Goal: Transaction & Acquisition: Purchase product/service

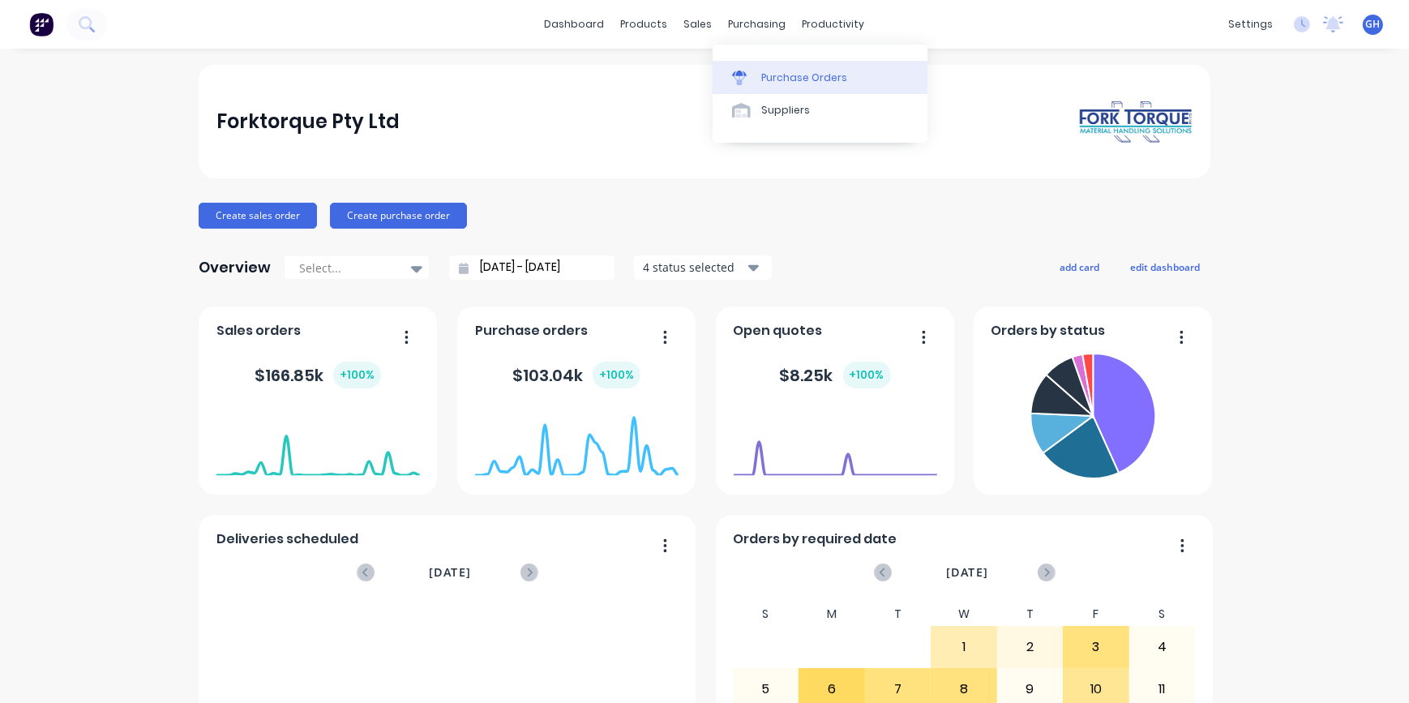
click at [786, 79] on div "Purchase Orders" at bounding box center [804, 78] width 86 height 15
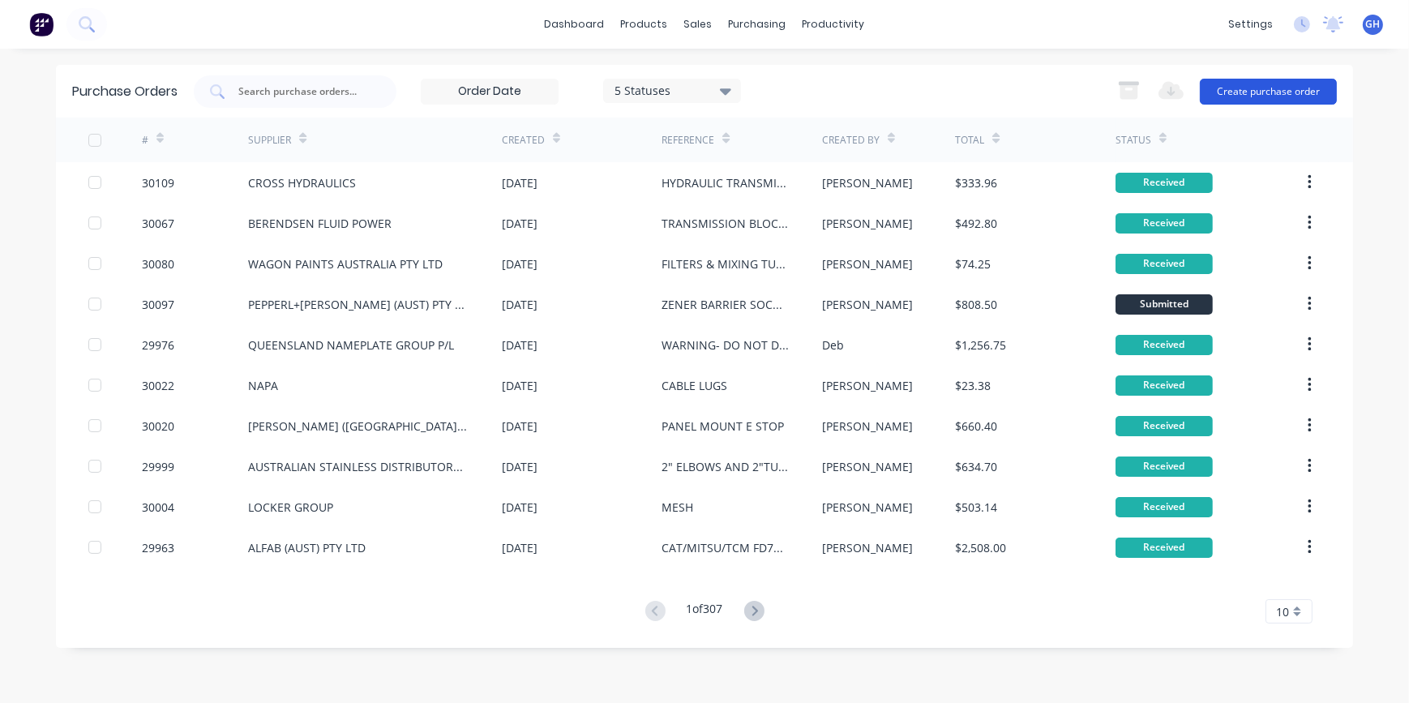
click at [1280, 95] on button "Create purchase order" at bounding box center [1268, 92] width 137 height 26
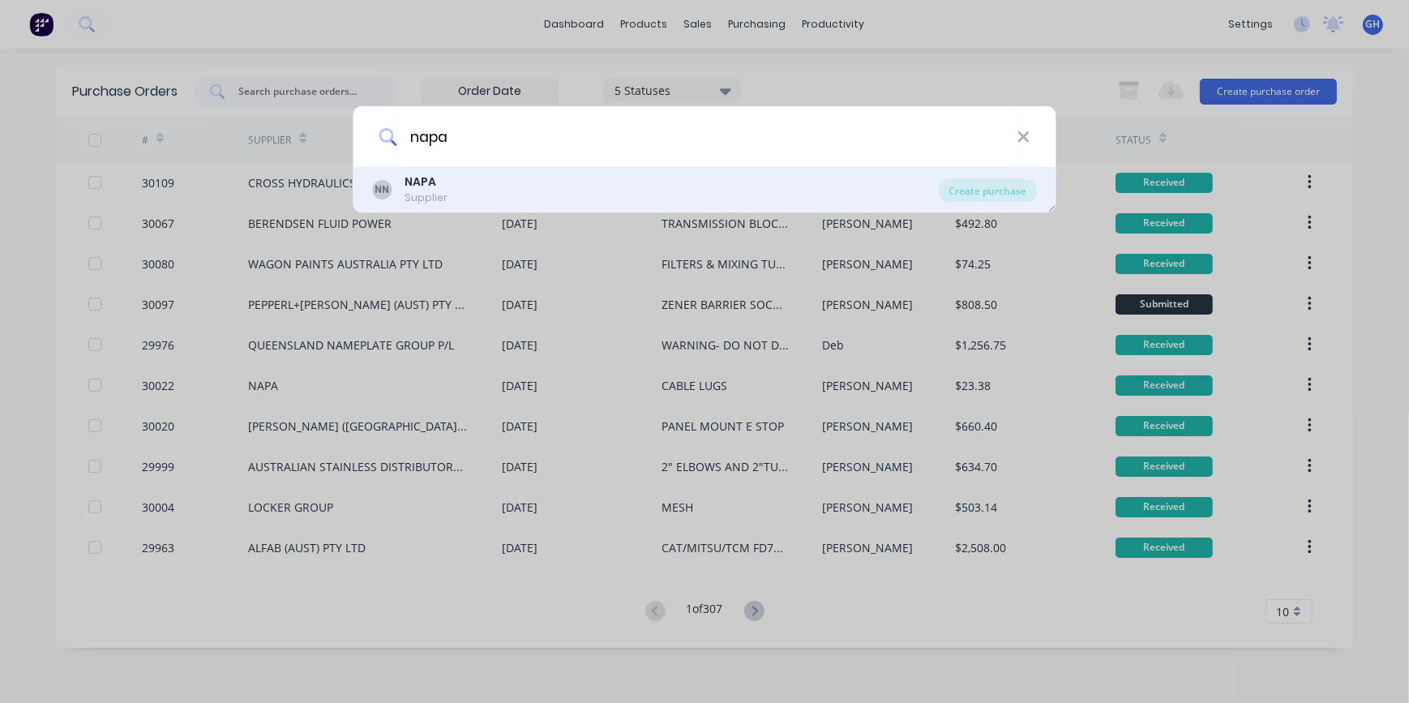
type input "napa"
click at [437, 191] on div "Supplier" at bounding box center [426, 198] width 43 height 15
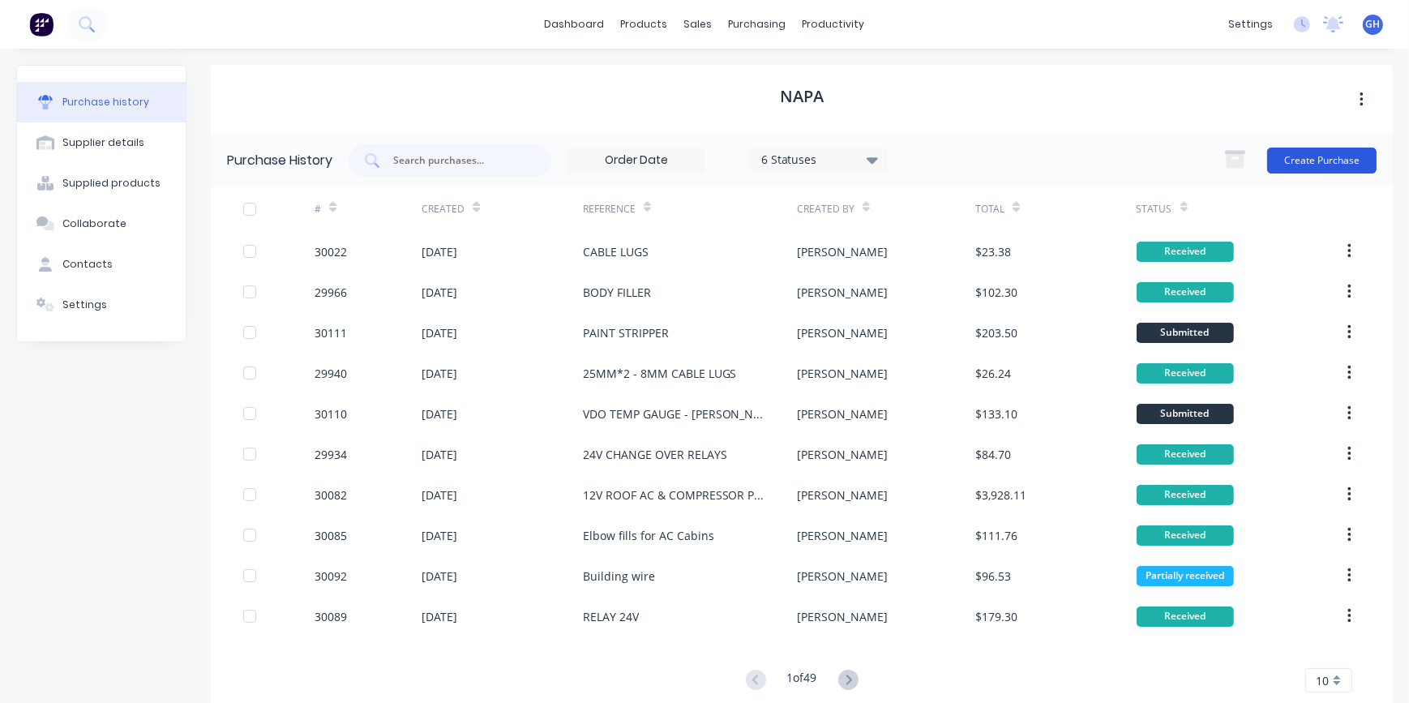
click at [1314, 158] on button "Create Purchase" at bounding box center [1322, 161] width 109 height 26
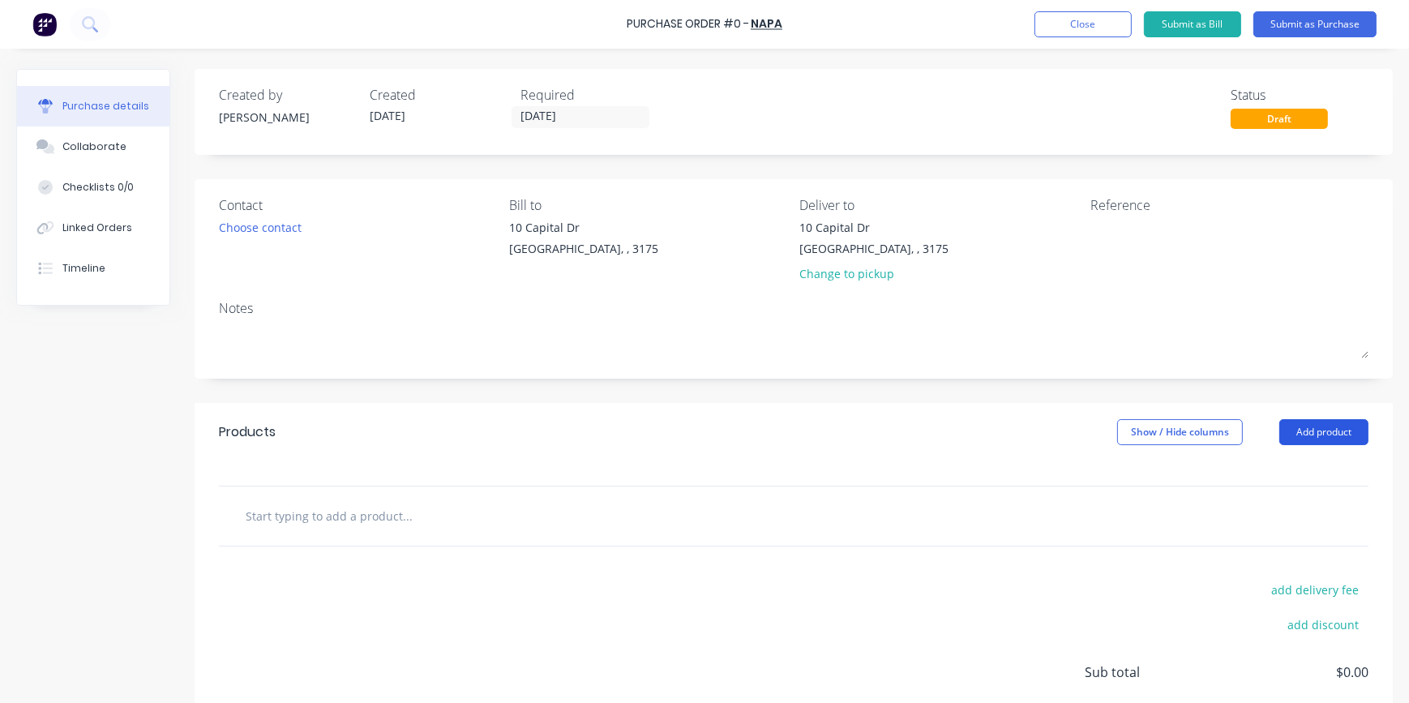
drag, startPoint x: 1281, startPoint y: 432, endPoint x: 1272, endPoint y: 432, distance: 9.7
click at [1281, 431] on button "Add product" at bounding box center [1324, 432] width 89 height 26
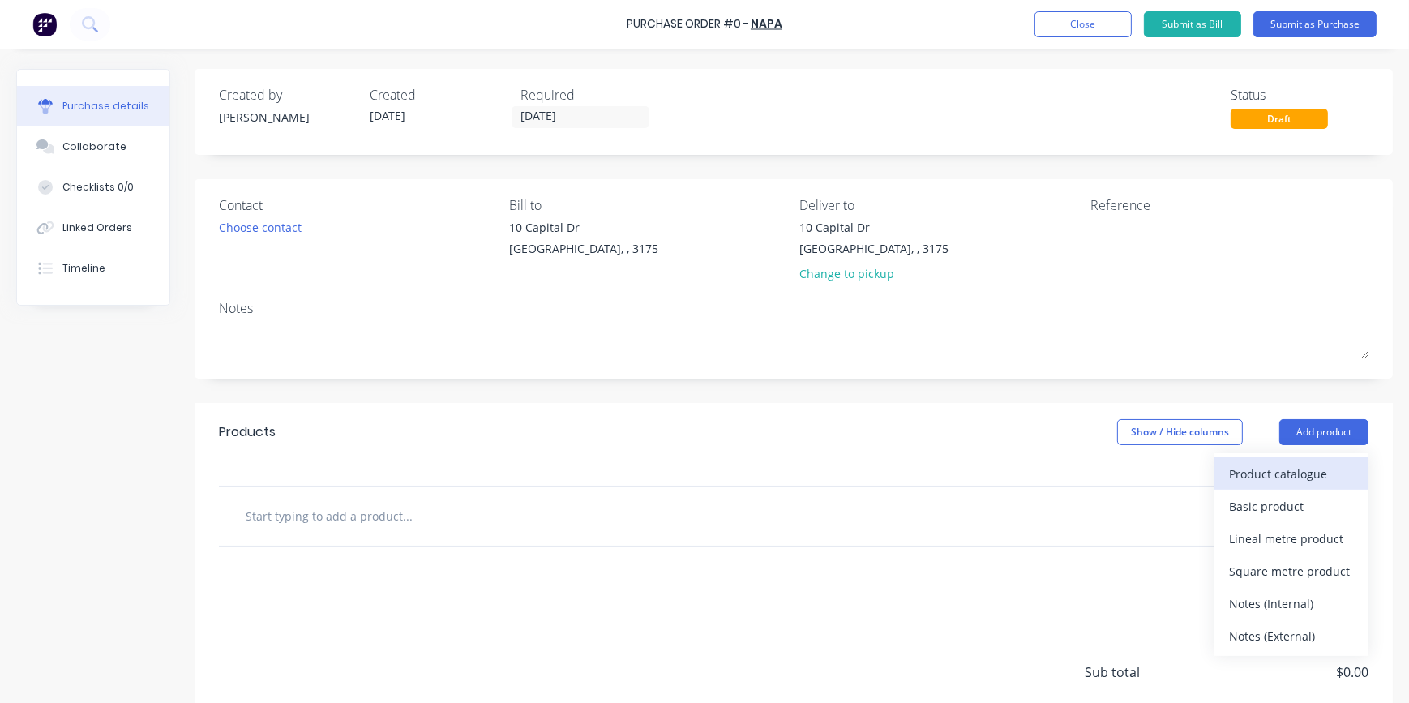
click at [1287, 466] on div "Product catalogue" at bounding box center [1291, 474] width 125 height 24
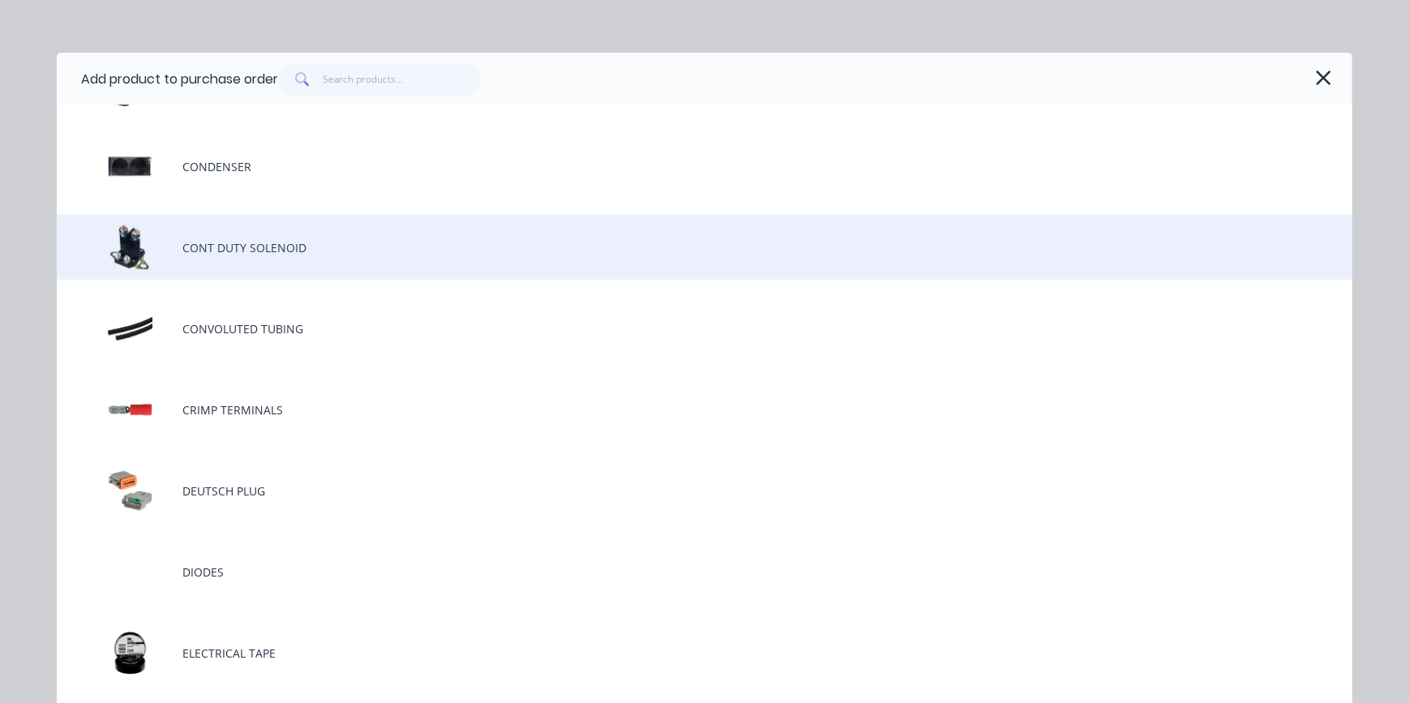
scroll to position [1253, 0]
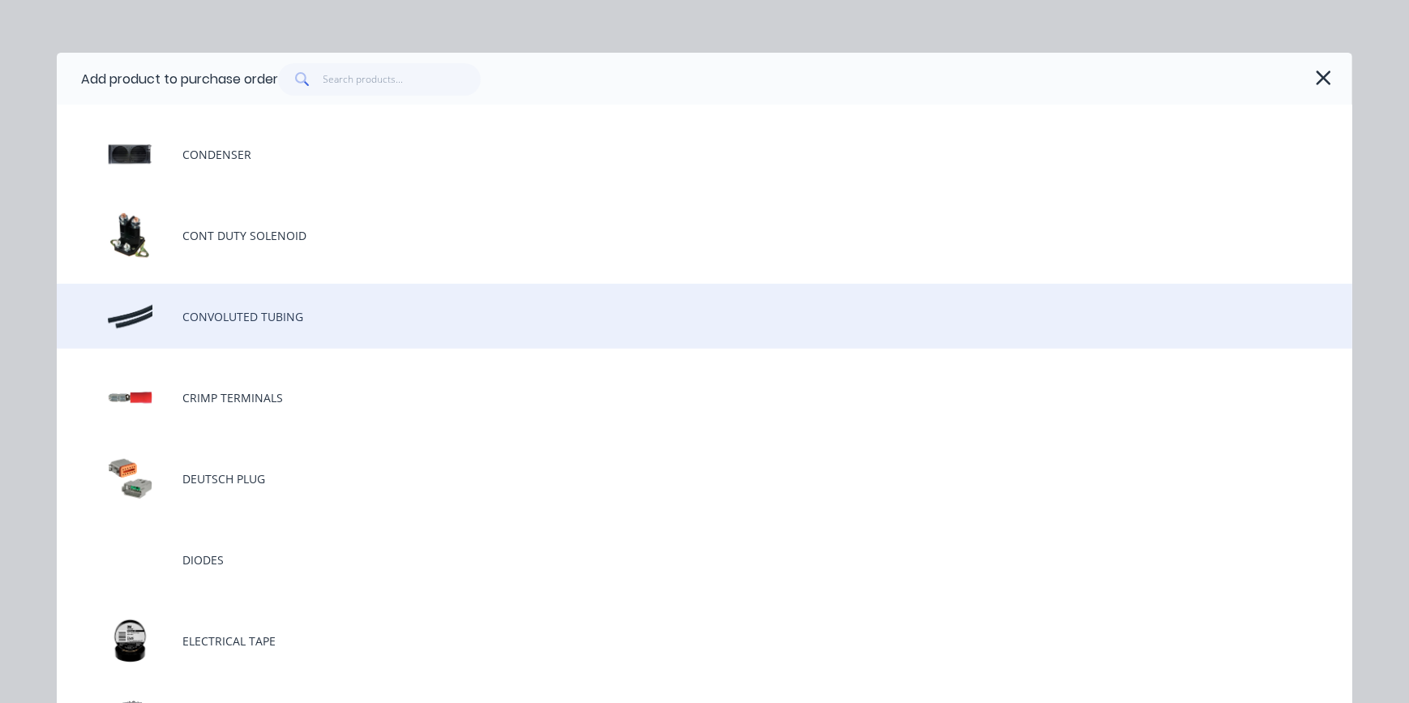
click at [273, 325] on div "CONVOLUTED TUBING" at bounding box center [705, 316] width 1296 height 65
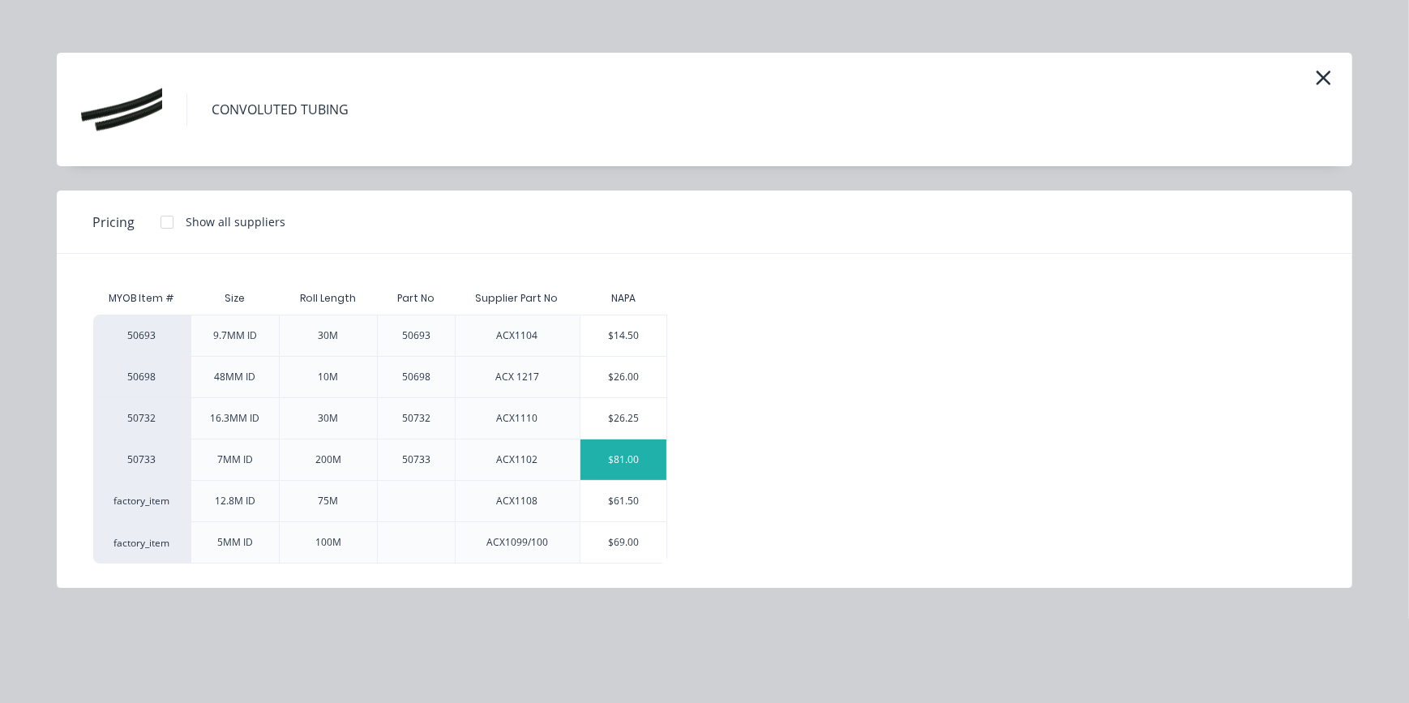
click at [623, 464] on div "$81.00" at bounding box center [624, 460] width 87 height 41
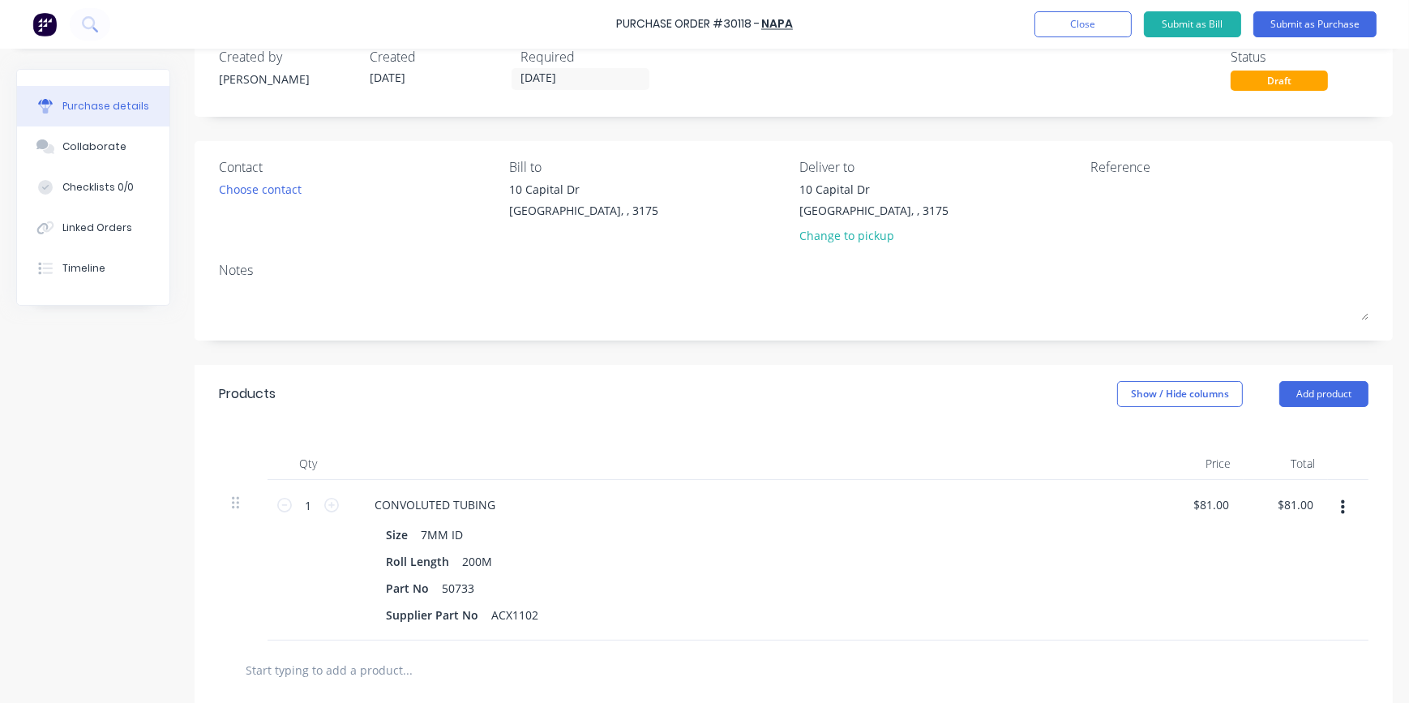
scroll to position [147, 0]
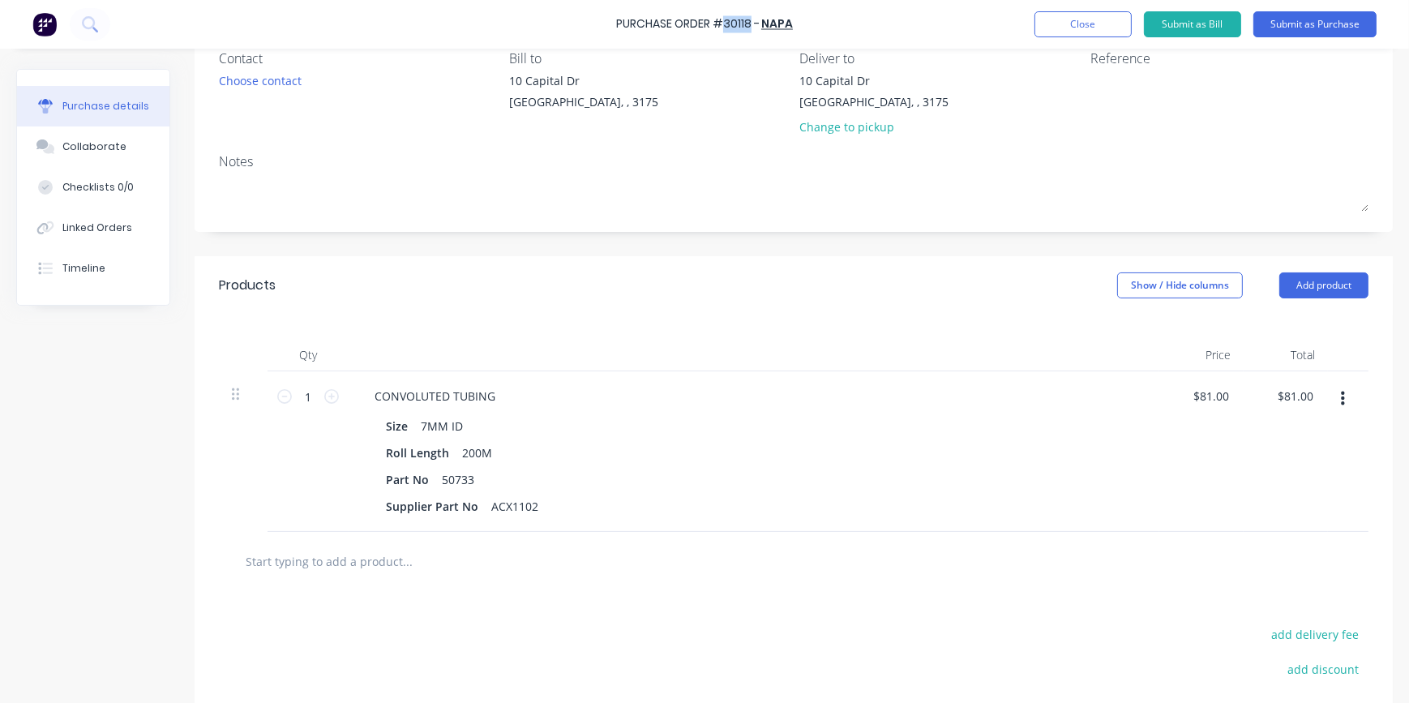
drag, startPoint x: 723, startPoint y: 24, endPoint x: 751, endPoint y: 24, distance: 27.6
click at [751, 24] on div "Purchase Order #30118 -" at bounding box center [688, 24] width 144 height 17
copy div "30118"
drag, startPoint x: 1200, startPoint y: 394, endPoint x: 1227, endPoint y: 396, distance: 26.8
click at [1227, 396] on input "81.00" at bounding box center [1213, 396] width 37 height 24
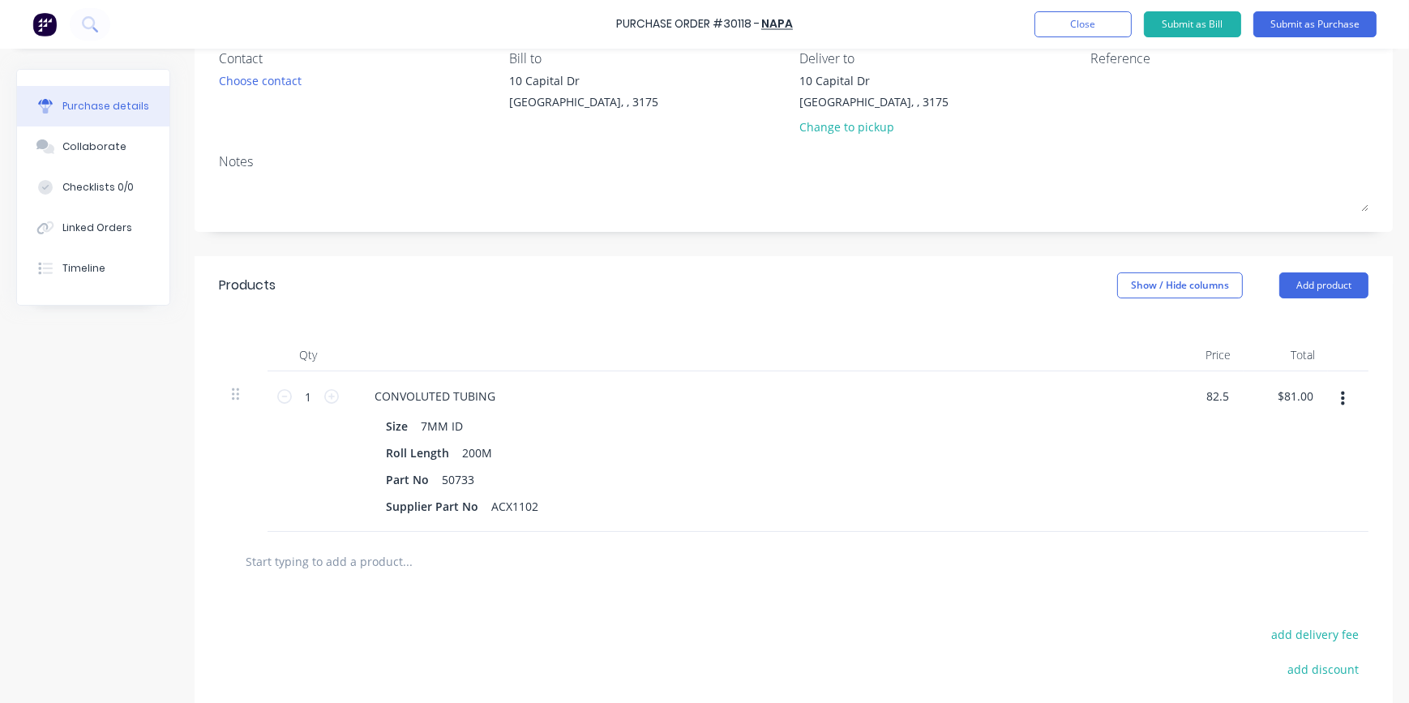
type input "$82.50"
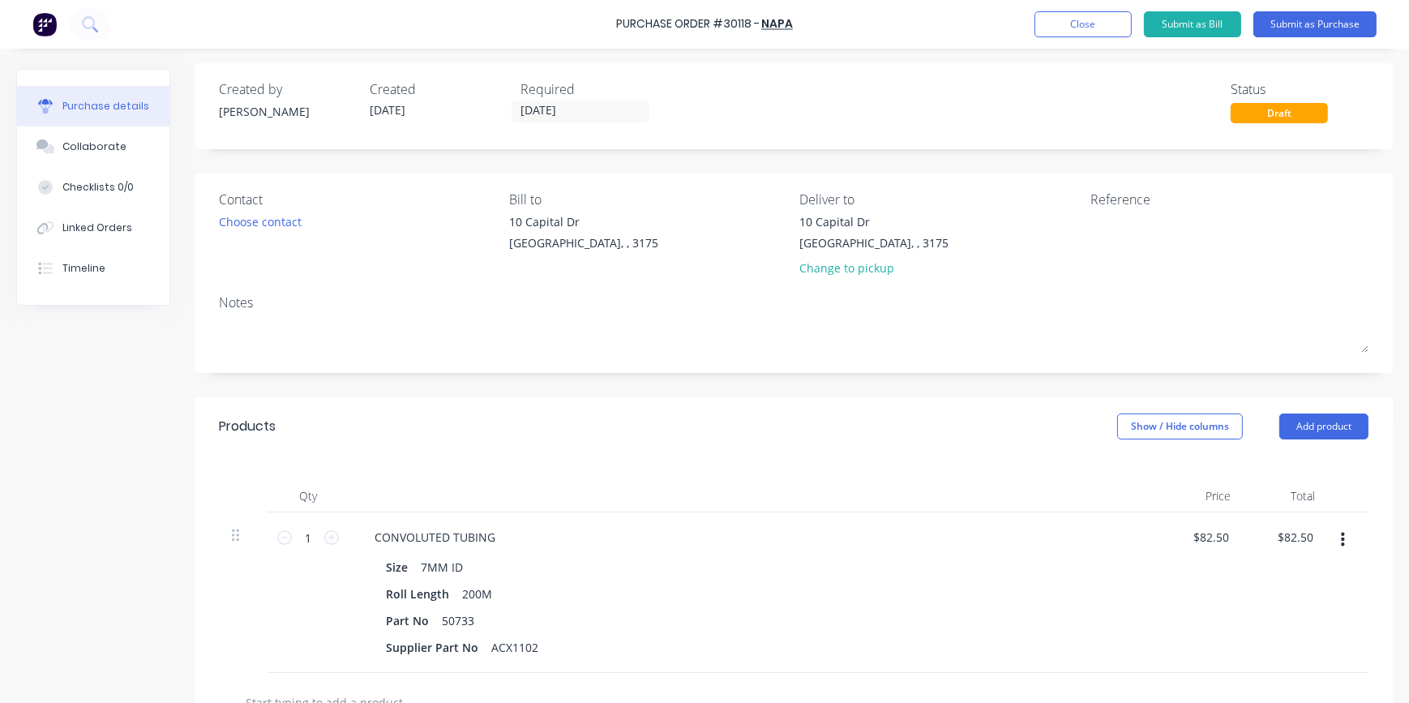
scroll to position [0, 0]
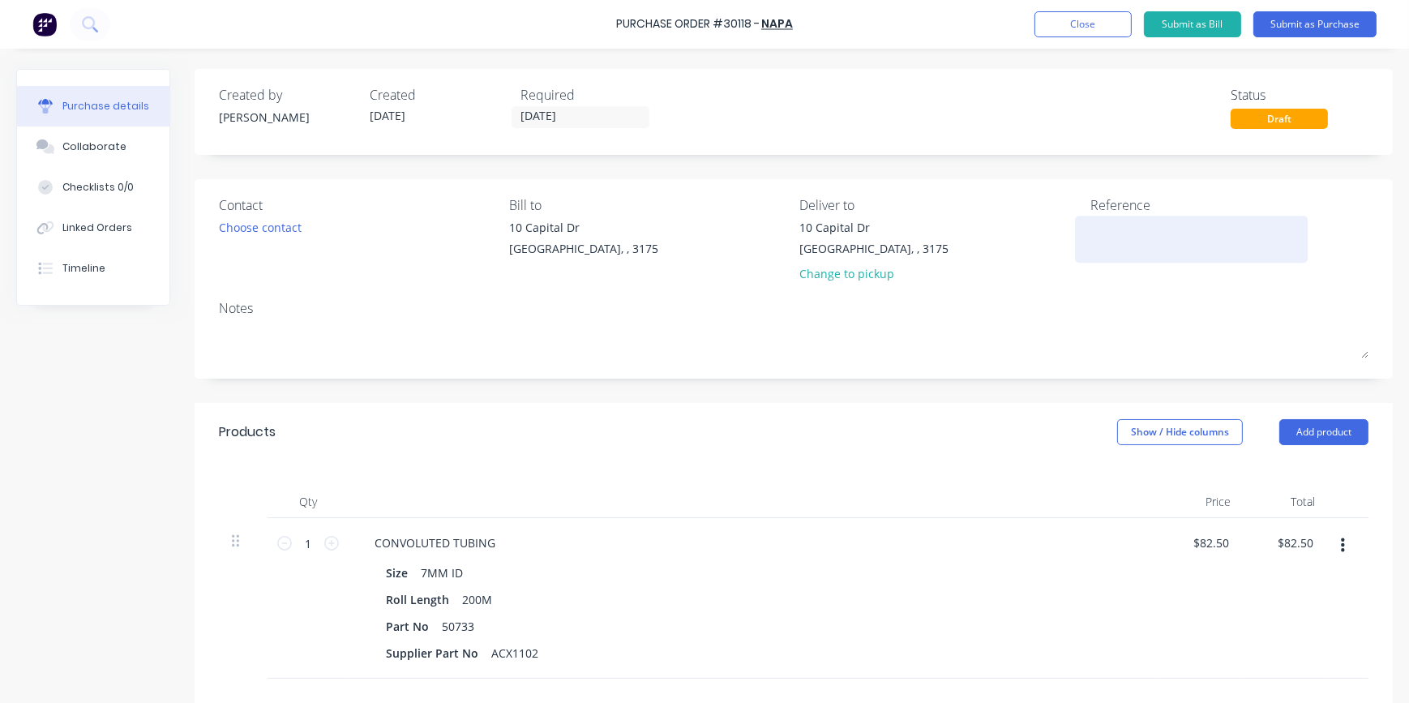
click at [1114, 236] on textarea at bounding box center [1192, 237] width 203 height 36
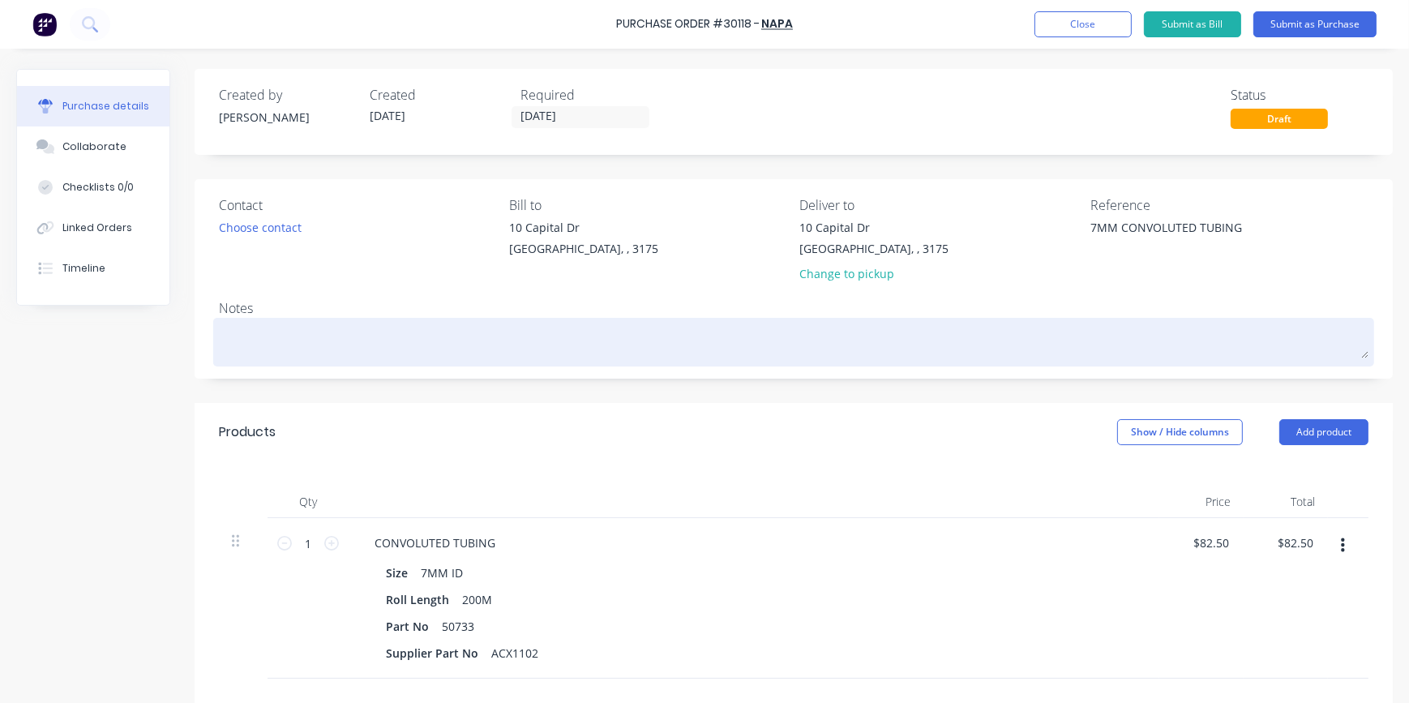
type textarea "7MM CONVOLUTED TUBING"
type textarea "x"
type textarea "7MM CONVOLUTED TUBING"
click at [262, 334] on textarea at bounding box center [794, 340] width 1150 height 36
type textarea "x"
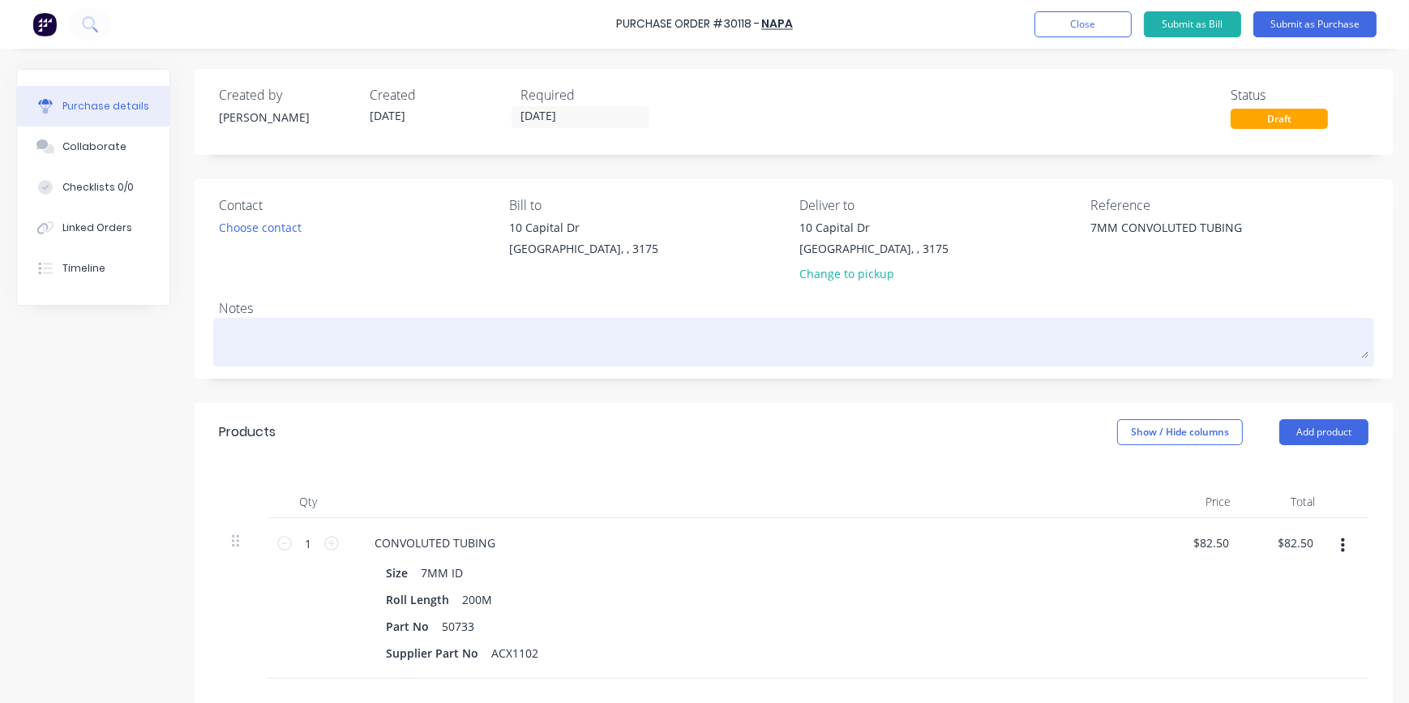
type textarea "S"
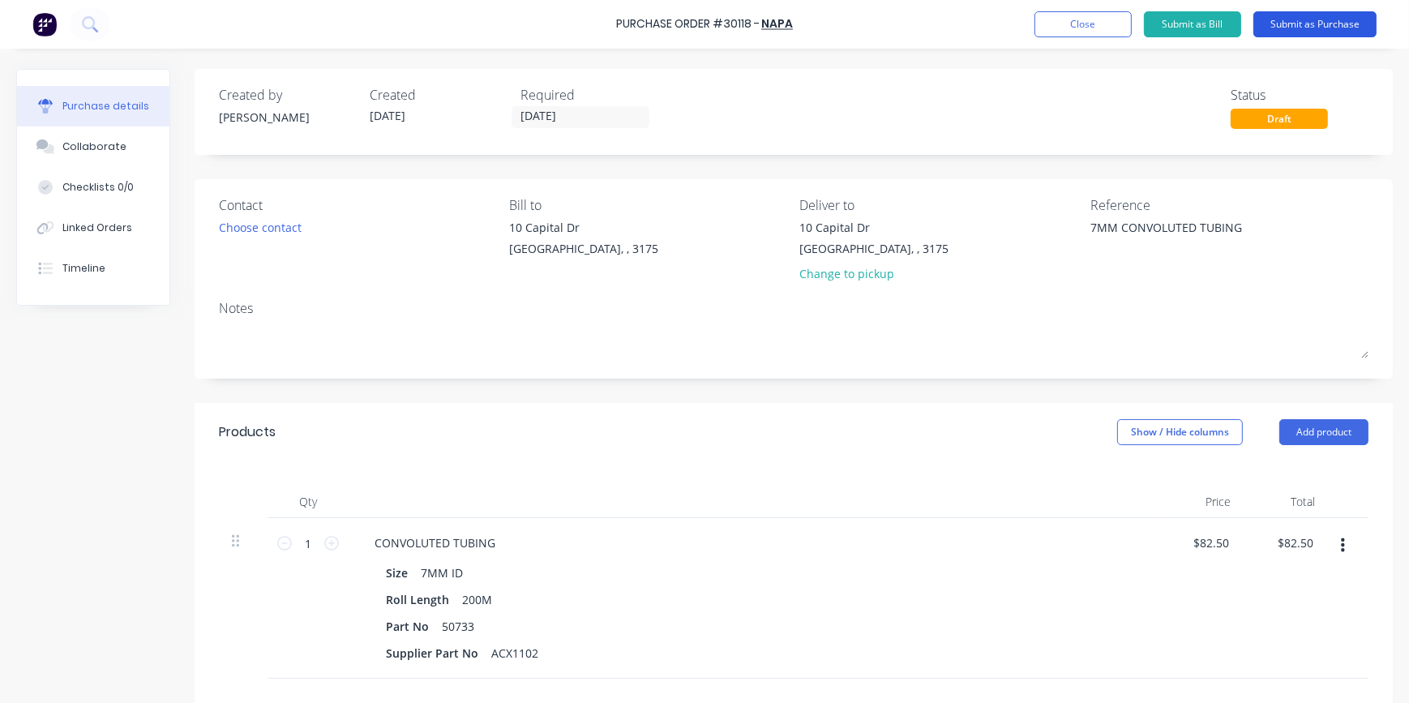
click at [1311, 16] on button "Submit as Purchase" at bounding box center [1315, 24] width 123 height 26
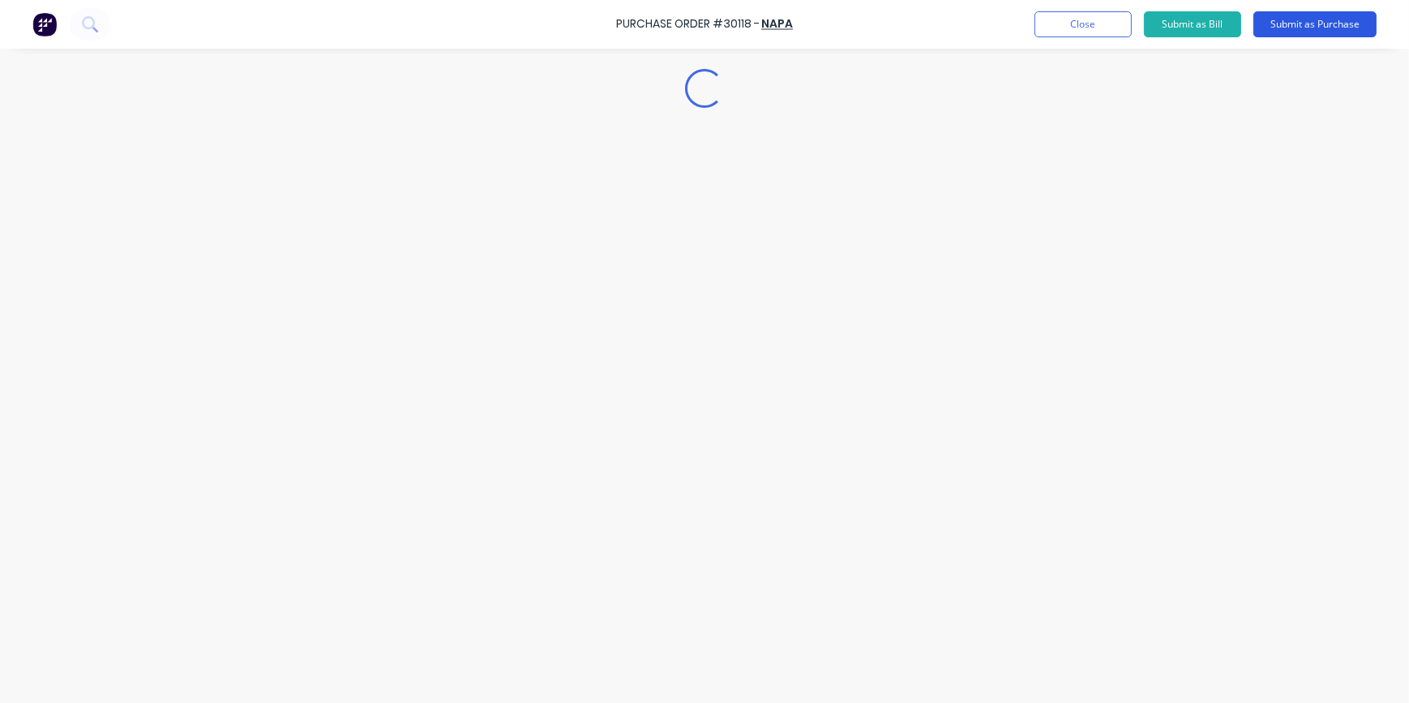
type textarea "x"
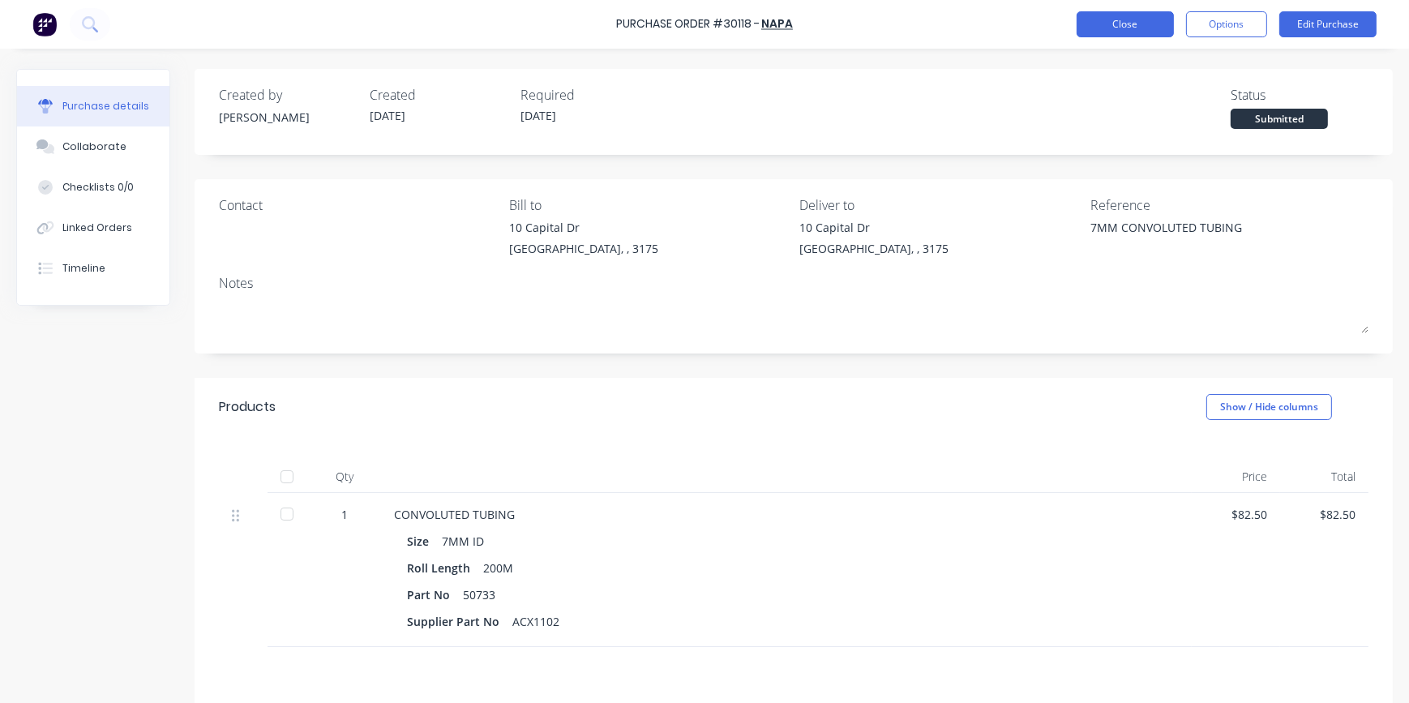
click at [1124, 36] on button "Close" at bounding box center [1125, 24] width 97 height 26
